Goal: Find specific page/section: Find specific page/section

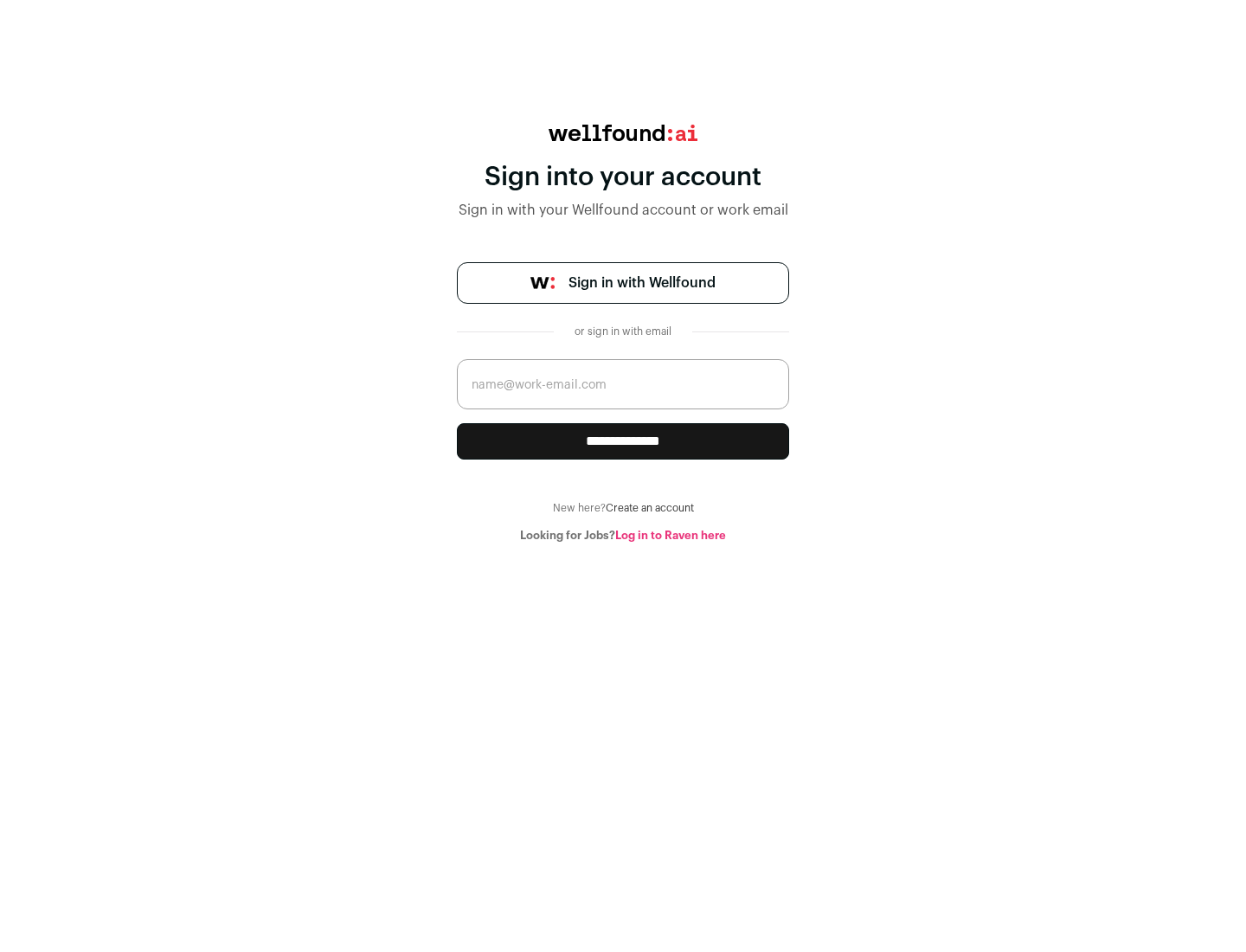
click at [641, 283] on span "Sign in with Wellfound" at bounding box center [642, 282] width 147 height 21
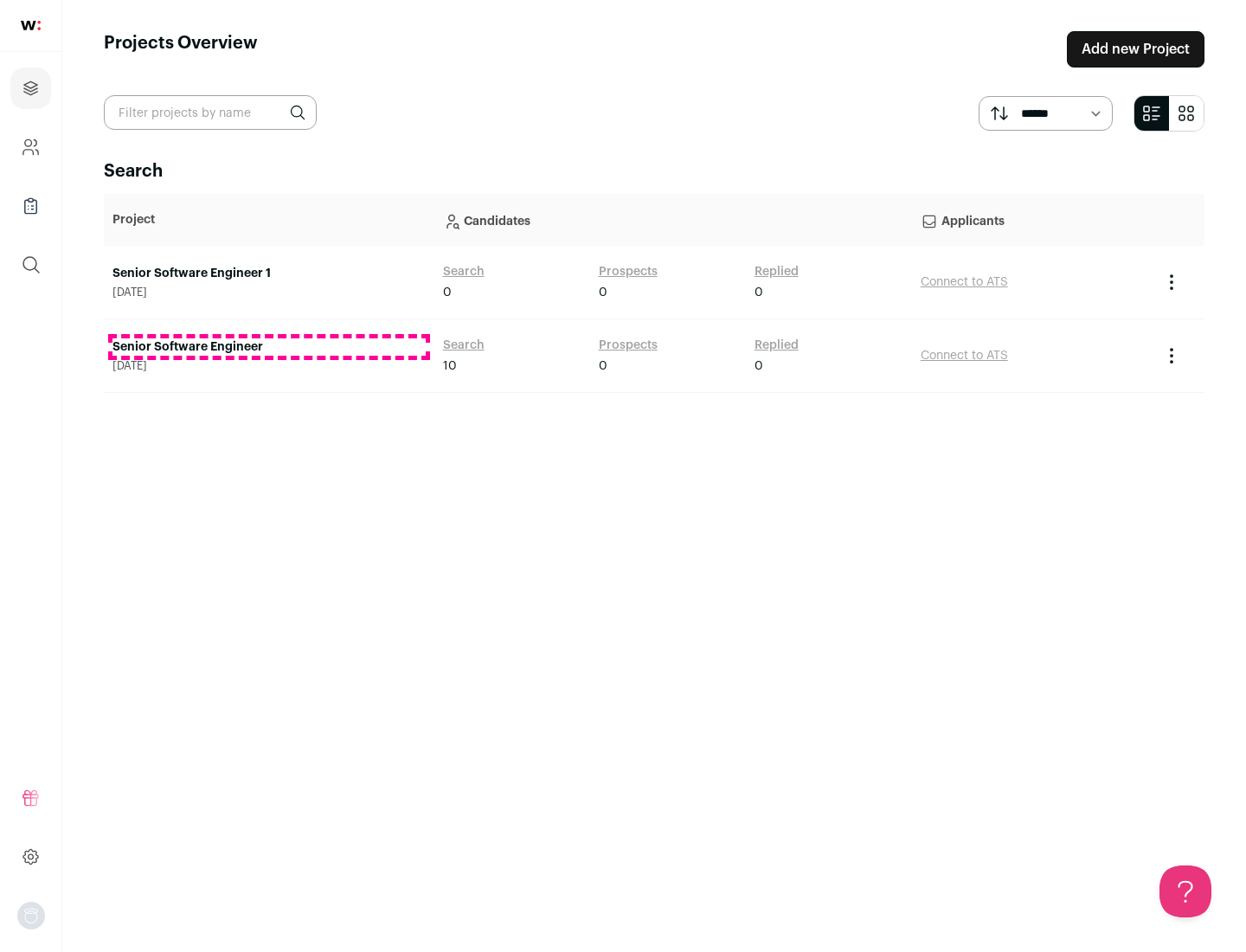
click at [268, 347] on link "Senior Software Engineer" at bounding box center [268, 346] width 313 height 17
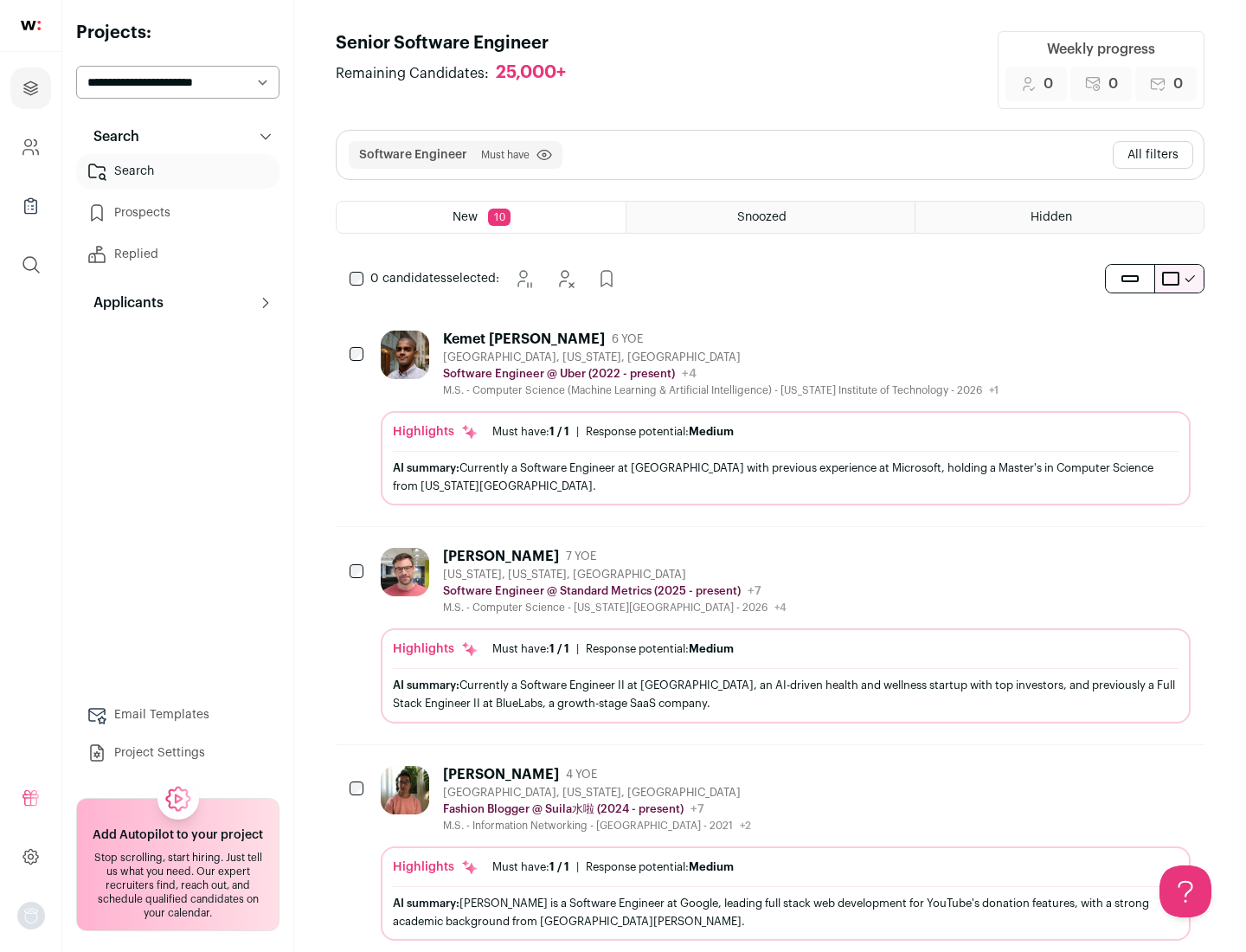
click at [770, 418] on div "Highlights Must have: 1 / 1 How many must haves have been fulfilled? | Response…" at bounding box center [785, 458] width 810 height 94
